Goal: Task Accomplishment & Management: Use online tool/utility

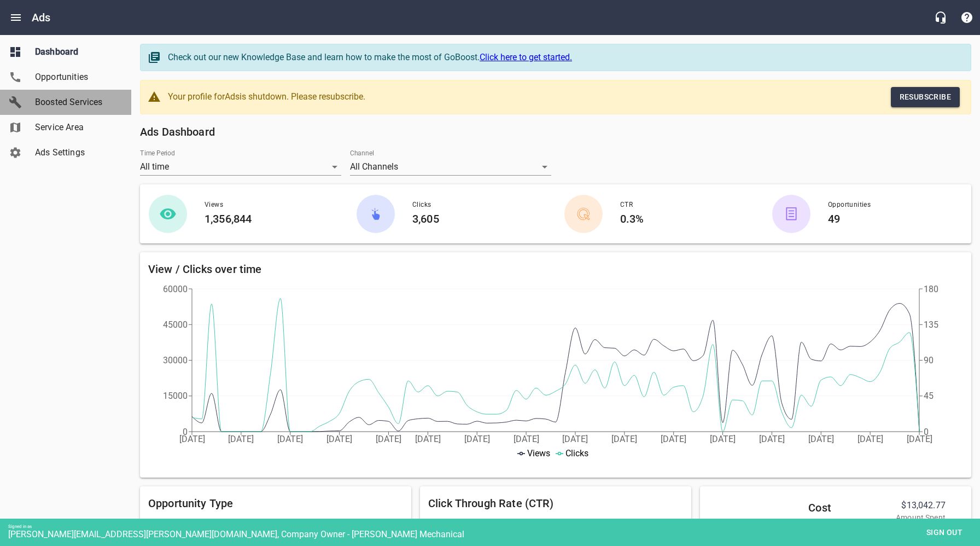
click at [83, 103] on span "Boosted Services" at bounding box center [76, 102] width 83 height 13
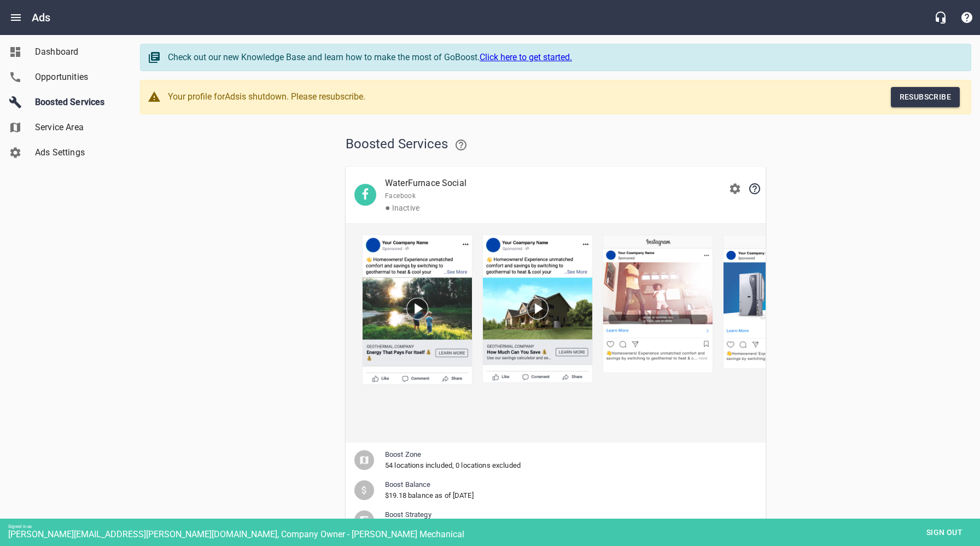
drag, startPoint x: 853, startPoint y: 303, endPoint x: 840, endPoint y: 196, distance: 106.9
click at [853, 303] on div "Boosted Services WaterFurnace Social Facebook ● Inactive Boost Zone 54 location…" at bounding box center [556, 549] width 832 height 852
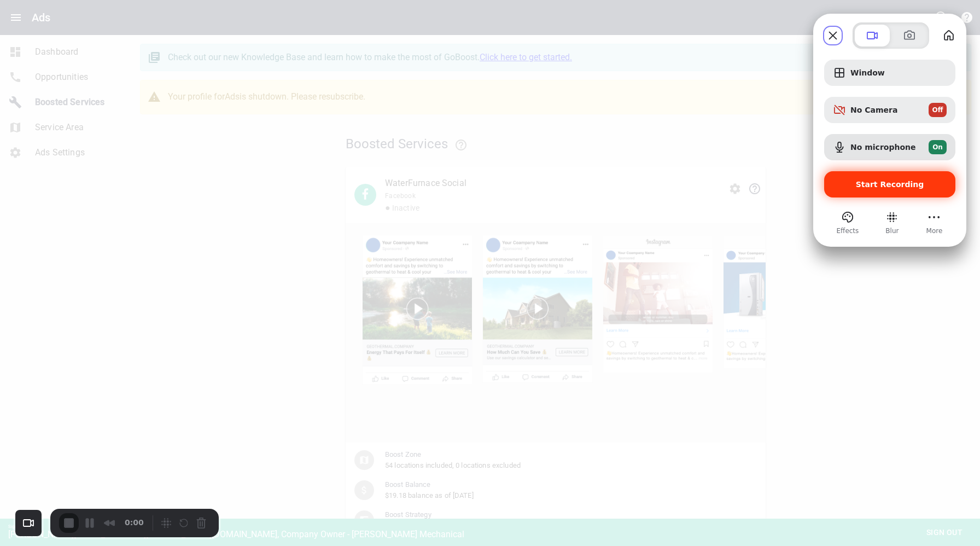
click at [892, 183] on span "Start Recording" at bounding box center [890, 184] width 68 height 9
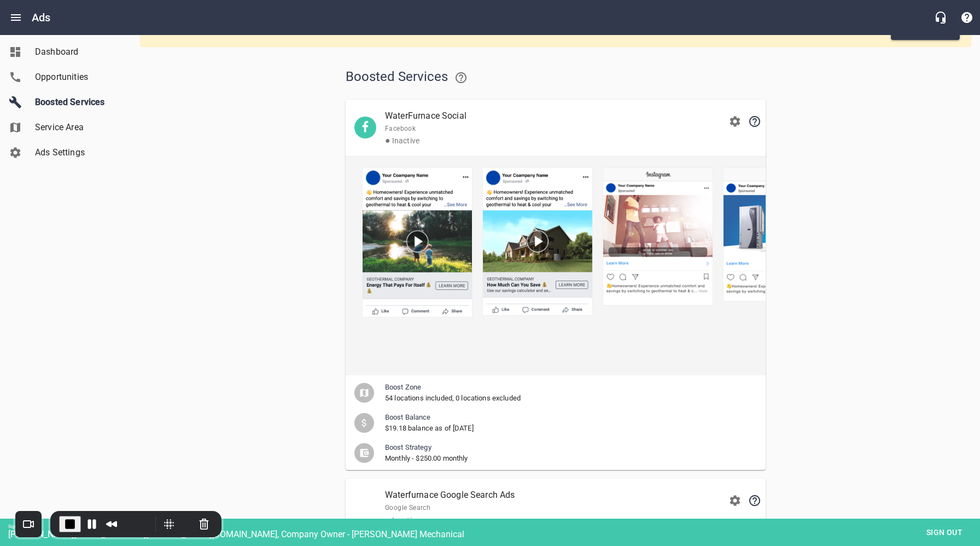
scroll to position [78, 0]
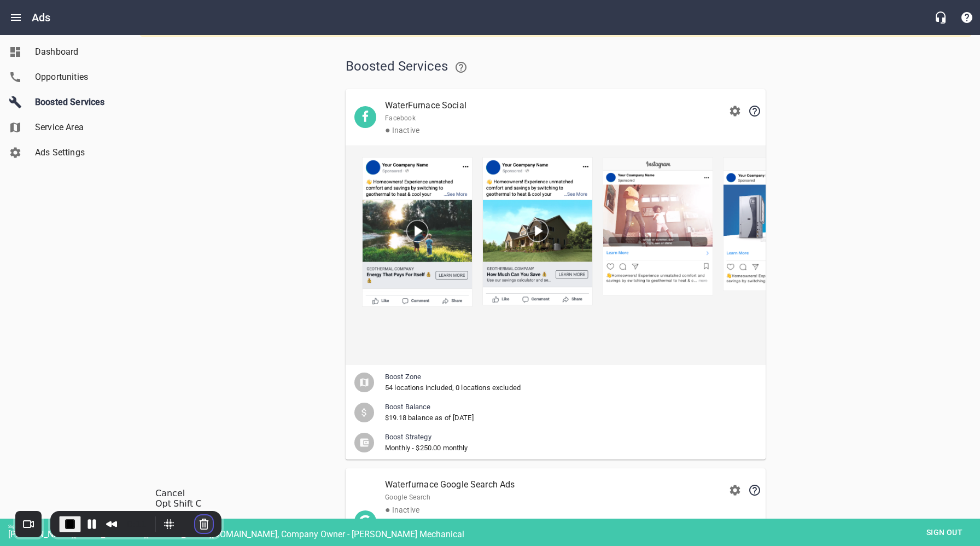
click at [202, 524] on button "Cancel Recording" at bounding box center [204, 524] width 18 height 18
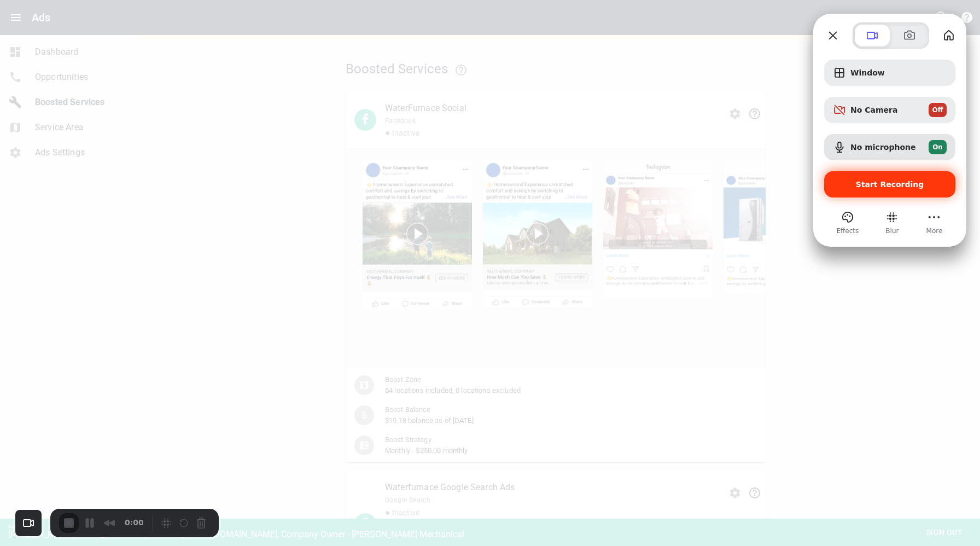
click at [883, 184] on span "Start Recording" at bounding box center [890, 184] width 68 height 9
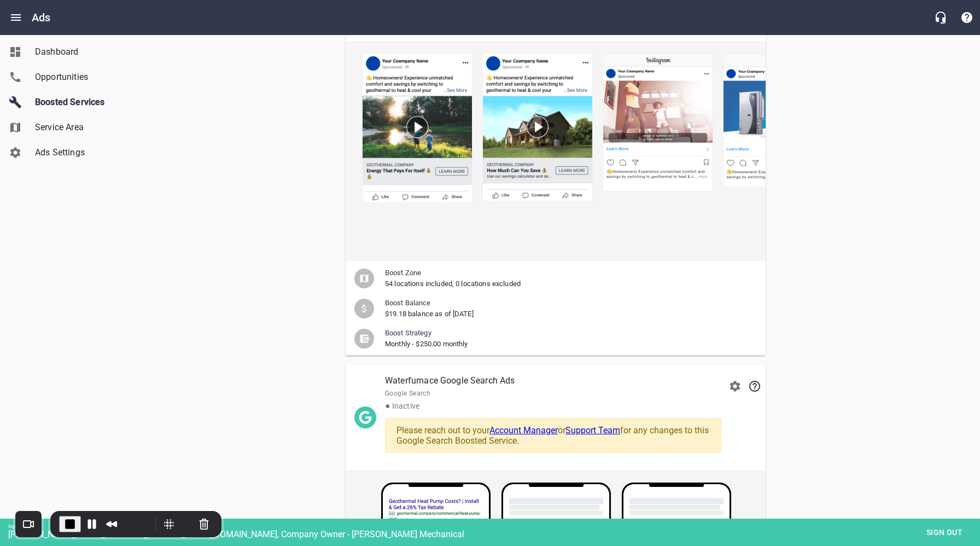
scroll to position [180, 0]
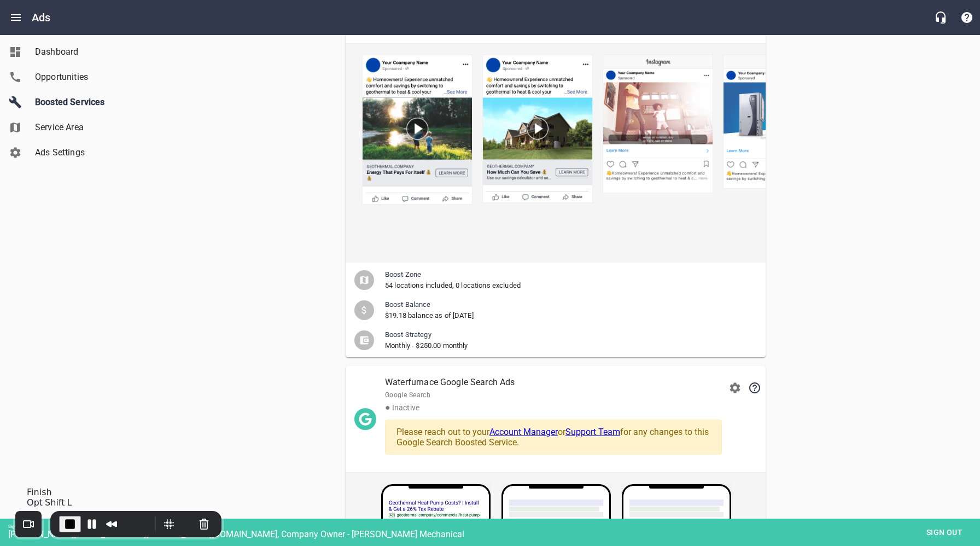
click at [71, 521] on span "End Recording" at bounding box center [69, 524] width 13 height 13
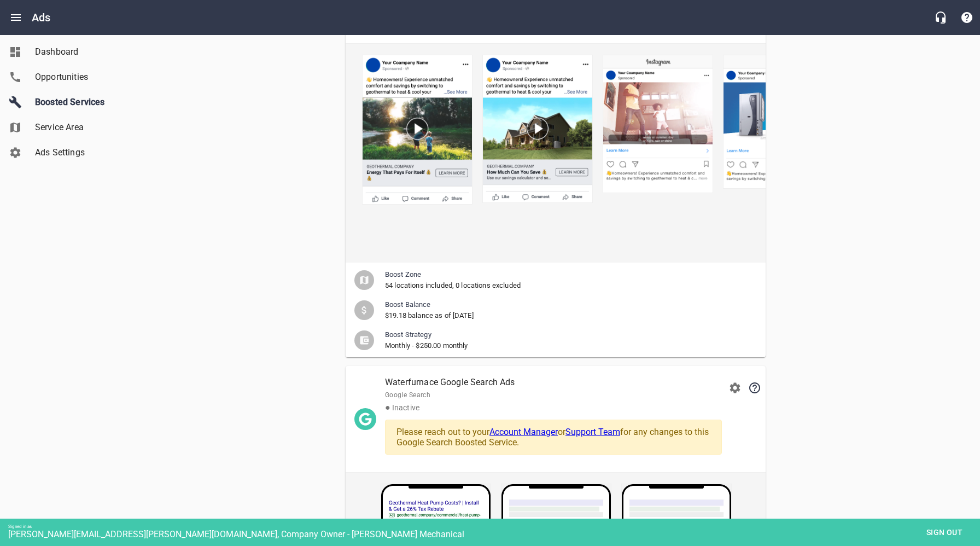
click at [937, 530] on span "Sign out" at bounding box center [945, 533] width 46 height 14
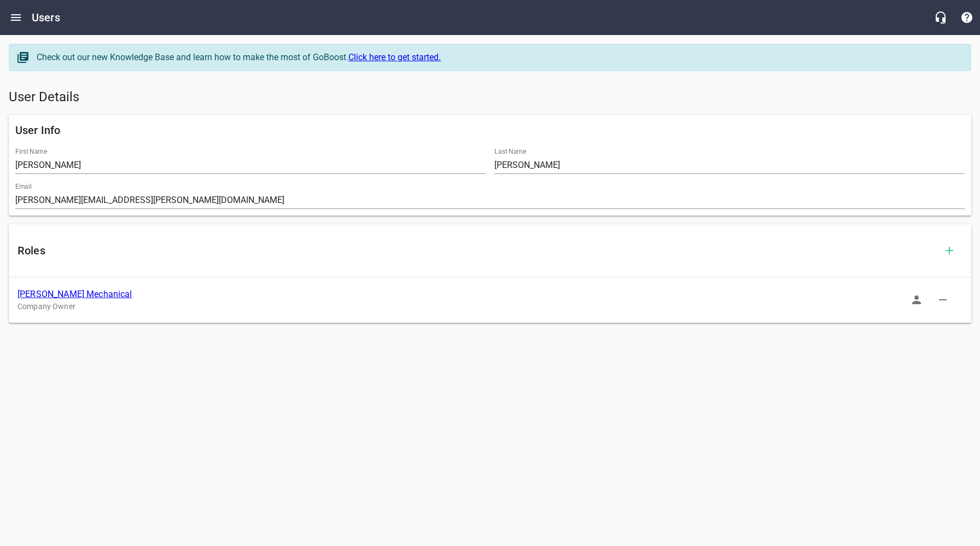
click at [63, 292] on link "[PERSON_NAME] Mechanical" at bounding box center [75, 294] width 115 height 10
